Goal: Transaction & Acquisition: Purchase product/service

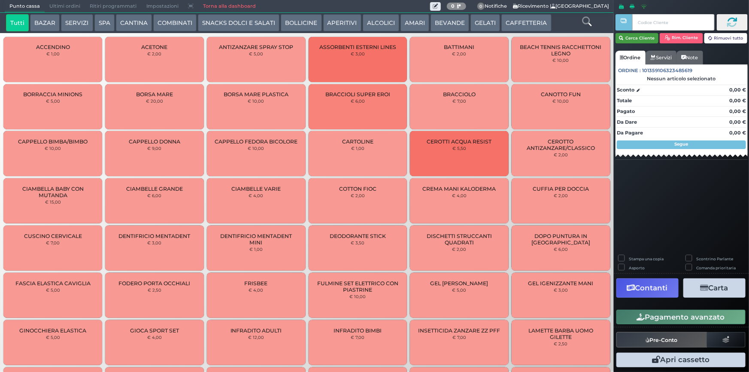
click at [640, 41] on button "Cerca Cliente" at bounding box center [637, 38] width 43 height 10
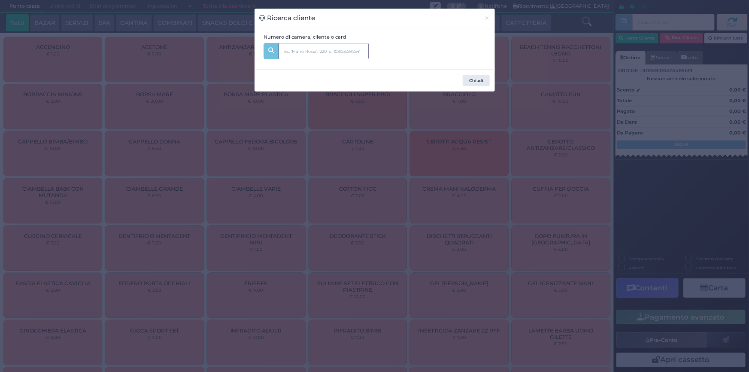
click at [337, 54] on input "text" at bounding box center [324, 51] width 90 height 16
type input "227"
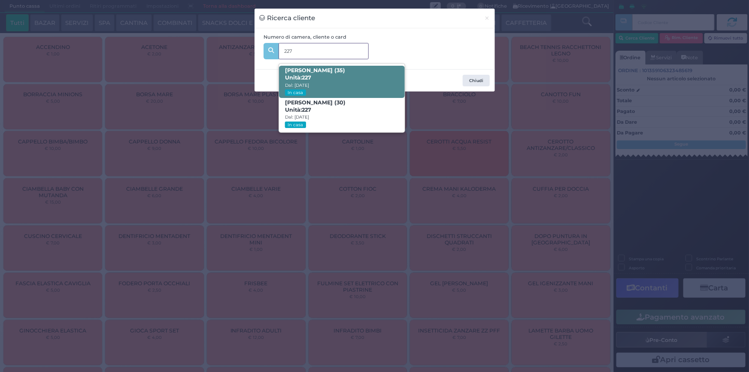
click at [360, 87] on span "JACOPO GIUSTO GALATI (35) Unità: 227 Dal: 09/08/2025 In casa" at bounding box center [342, 82] width 126 height 32
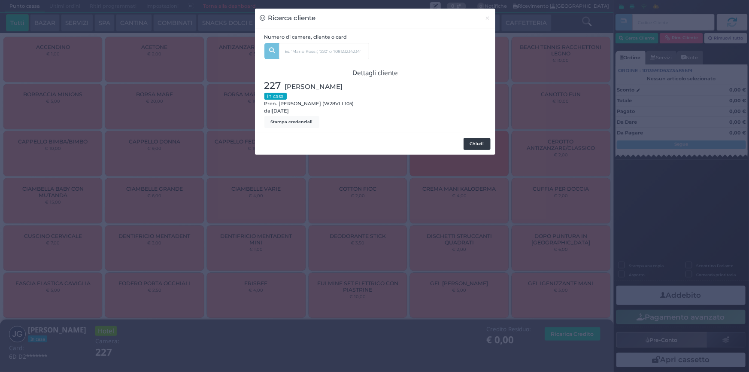
click at [481, 145] on button "Chiudi" at bounding box center [477, 144] width 27 height 12
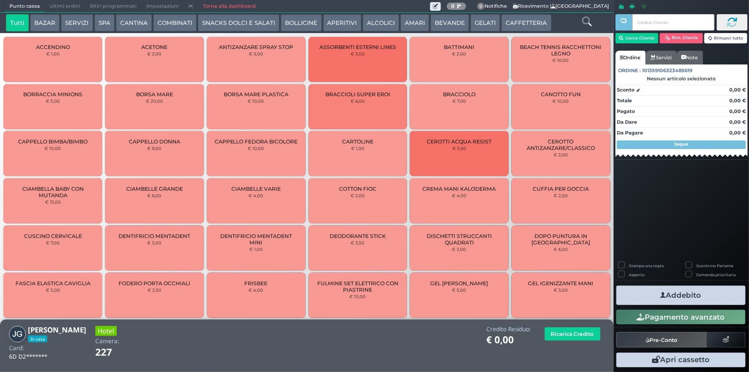
click at [135, 27] on button "CANTINA" at bounding box center [134, 22] width 36 height 17
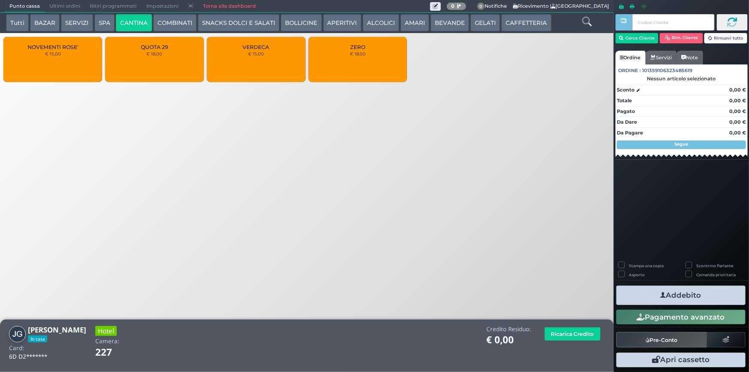
click at [364, 57] on div "ZERO € 18,00" at bounding box center [358, 59] width 99 height 45
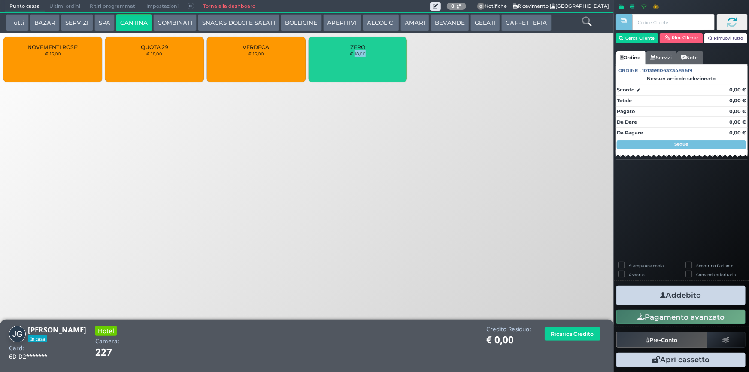
click at [364, 57] on div "ZERO € 18,00" at bounding box center [358, 59] width 99 height 45
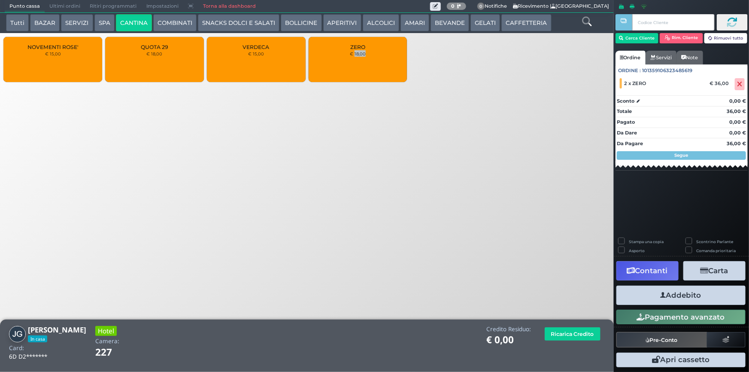
click at [675, 294] on button "Addebito" at bounding box center [681, 295] width 129 height 19
